Goal: Transaction & Acquisition: Purchase product/service

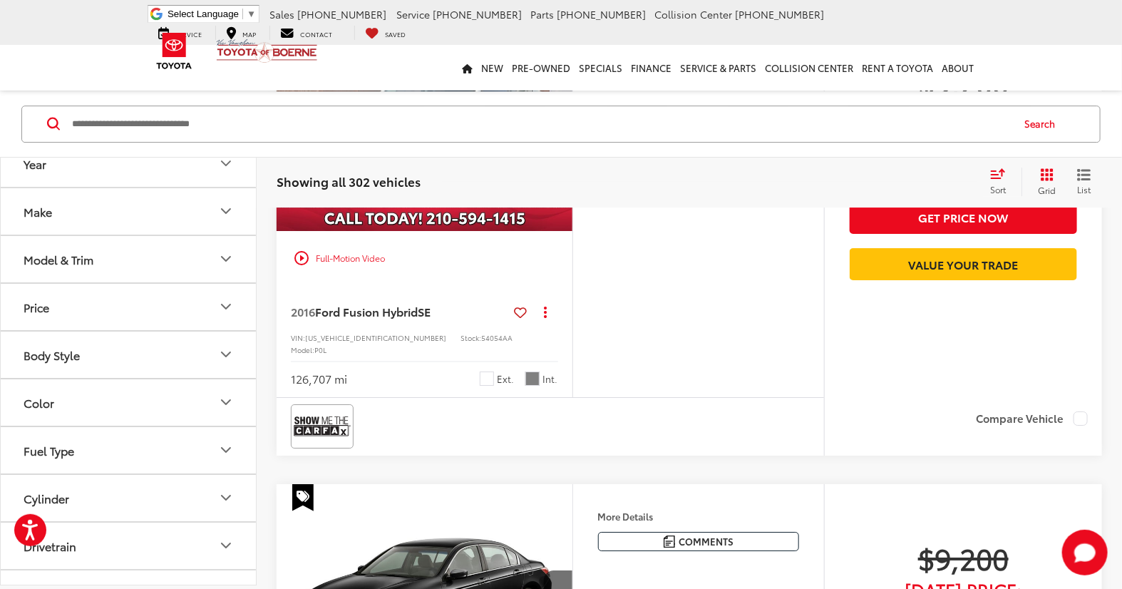
scroll to position [2117, 0]
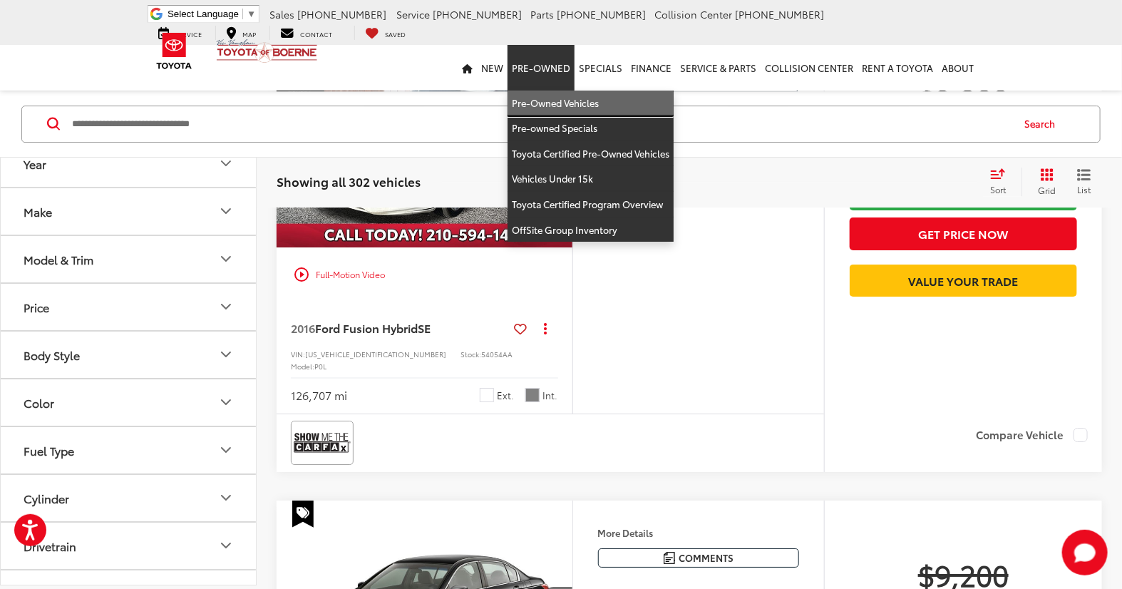
drag, startPoint x: 559, startPoint y: 96, endPoint x: 545, endPoint y: 233, distance: 137.5
click at [559, 96] on link "Pre-Owned Vehicles" at bounding box center [590, 104] width 166 height 26
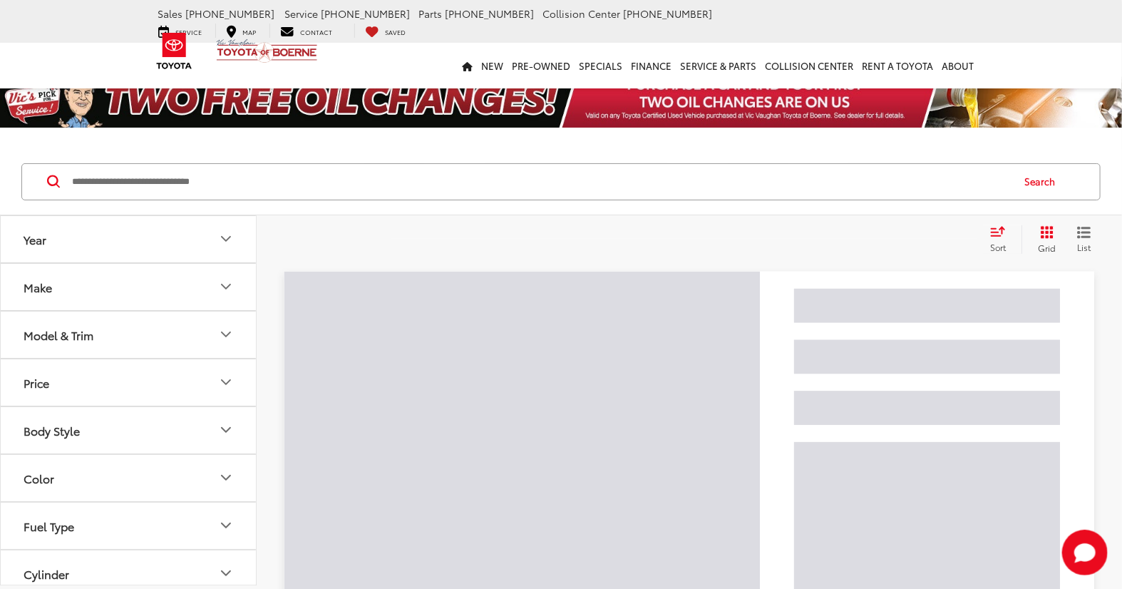
click at [160, 179] on input "Search by Make, Model, or Keyword" at bounding box center [541, 182] width 940 height 34
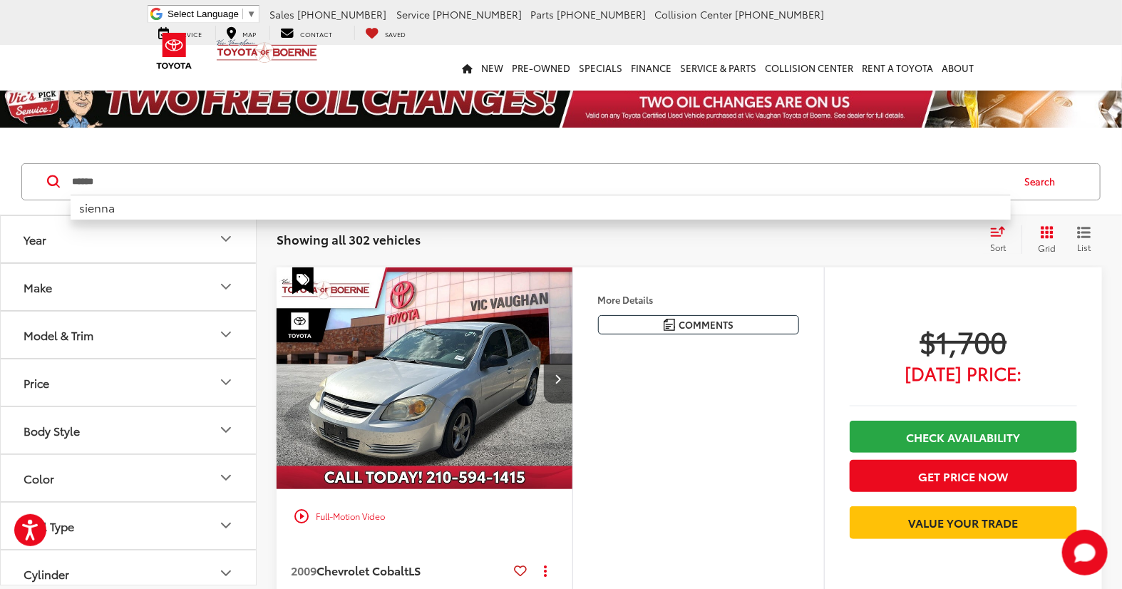
type input "******"
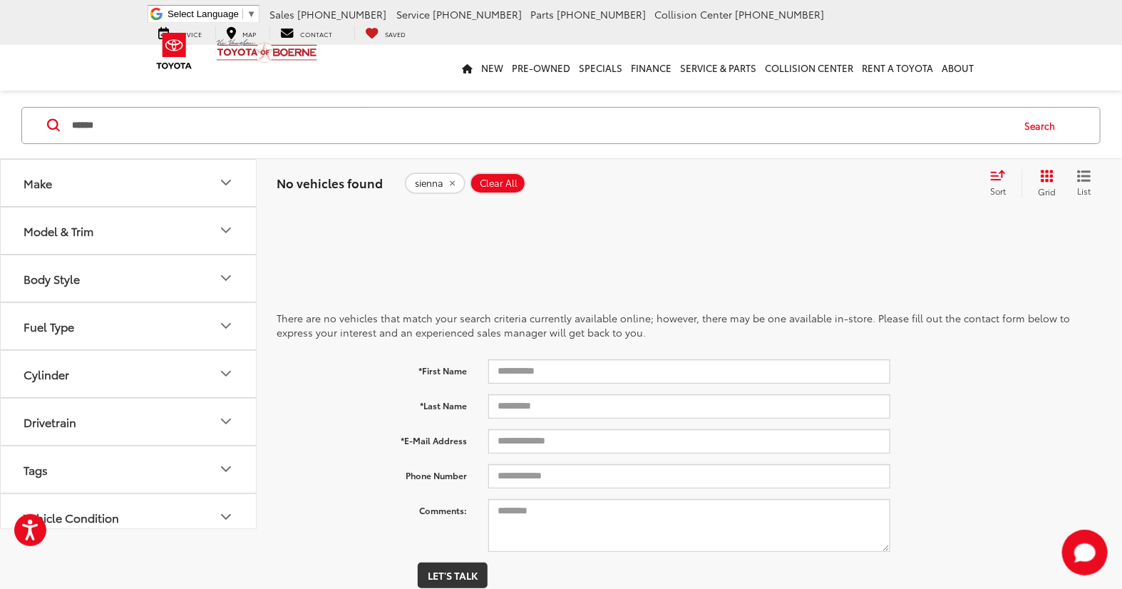
click at [443, 187] on button "sienna" at bounding box center [435, 182] width 61 height 21
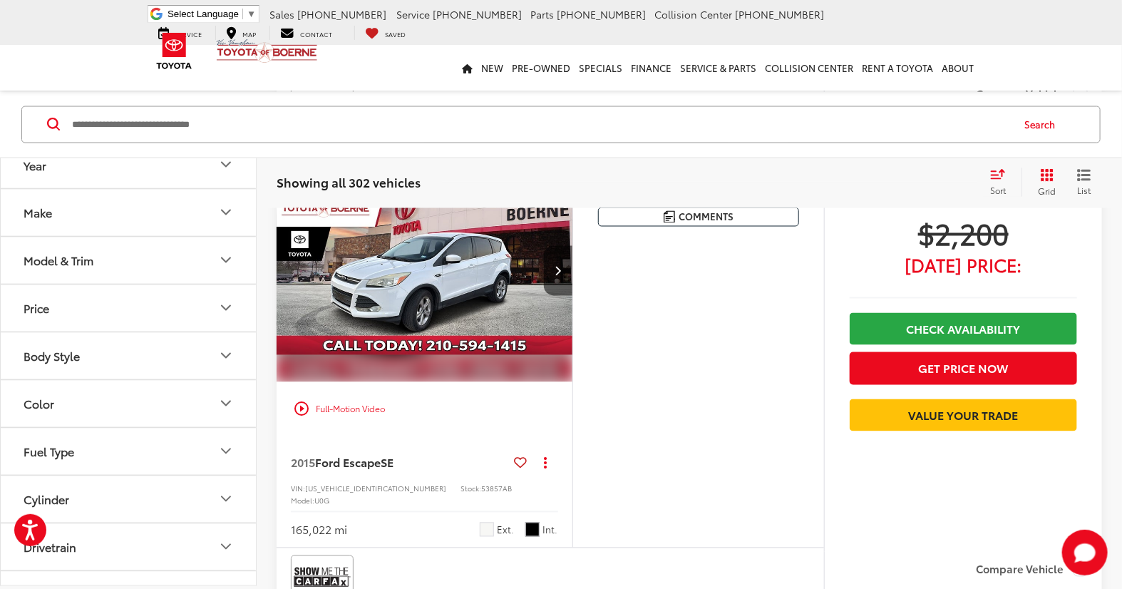
scroll to position [1267, 0]
